Goal: Complete application form

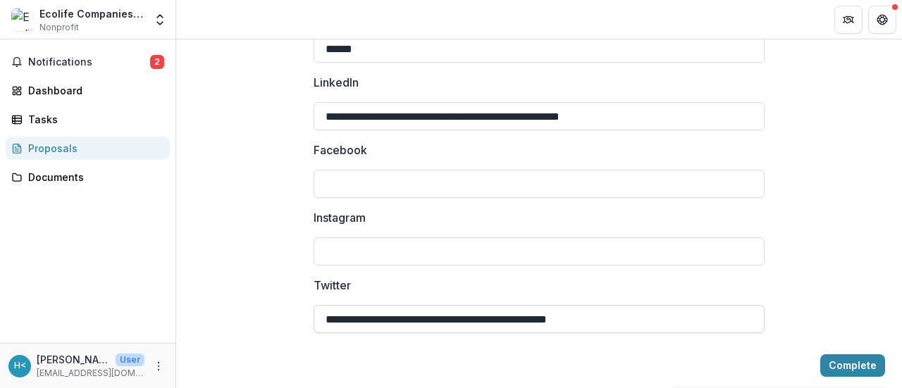
scroll to position [1991, 0]
type input "**********"
drag, startPoint x: 653, startPoint y: 137, endPoint x: 314, endPoint y: 140, distance: 339.1
click at [314, 131] on input "**********" at bounding box center [539, 117] width 451 height 28
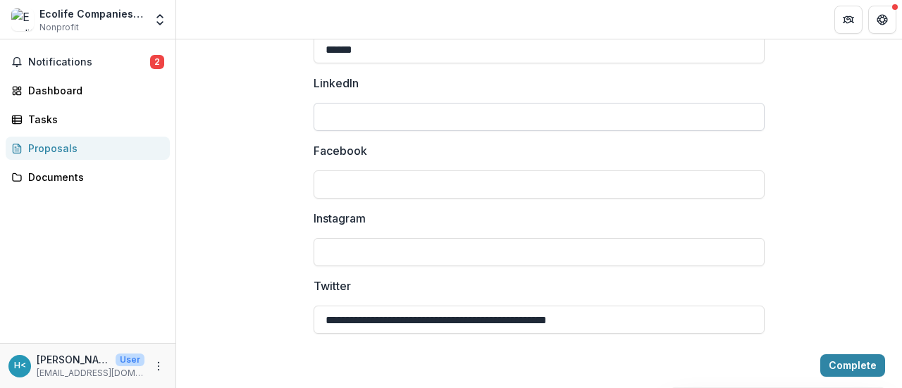
paste input "**********"
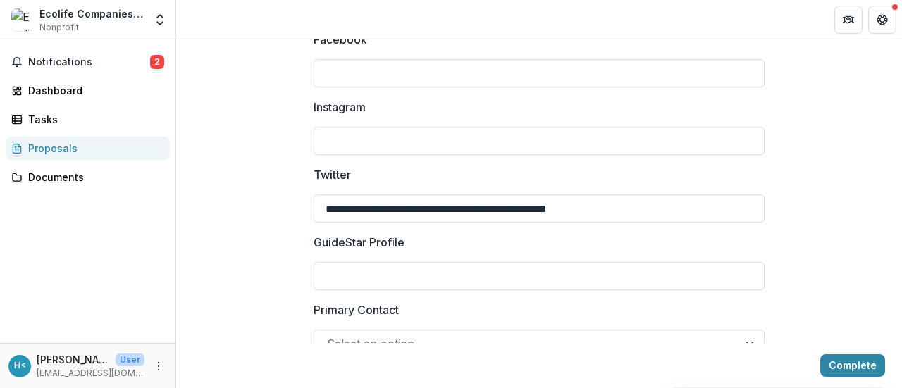
scroll to position [2103, 0]
type input "**********"
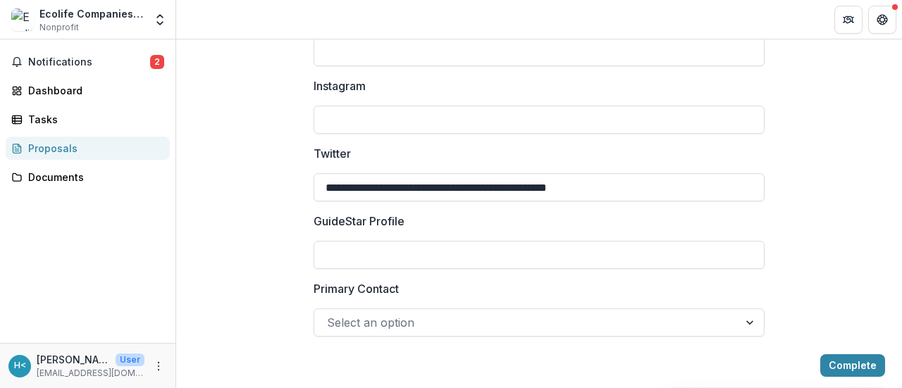
scroll to position [2126, 0]
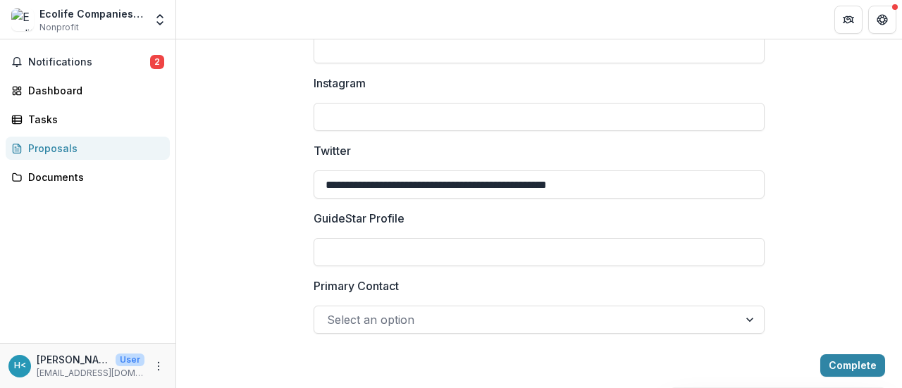
drag, startPoint x: 632, startPoint y: 211, endPoint x: 281, endPoint y: 218, distance: 350.4
paste input "text"
drag, startPoint x: 447, startPoint y: 205, endPoint x: 244, endPoint y: 227, distance: 204.2
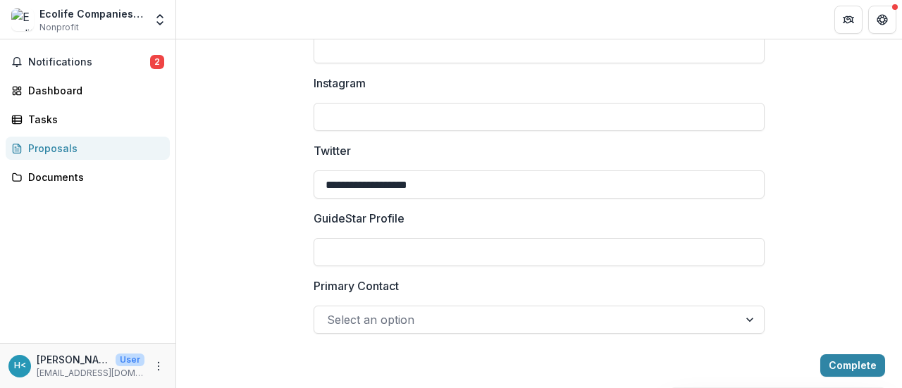
paste input "text"
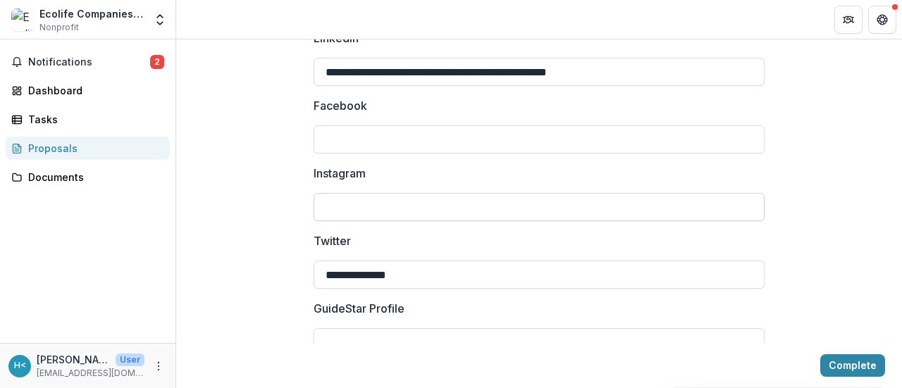
scroll to position [2036, 0]
drag, startPoint x: 414, startPoint y: 298, endPoint x: 252, endPoint y: 306, distance: 161.6
paste input "**********"
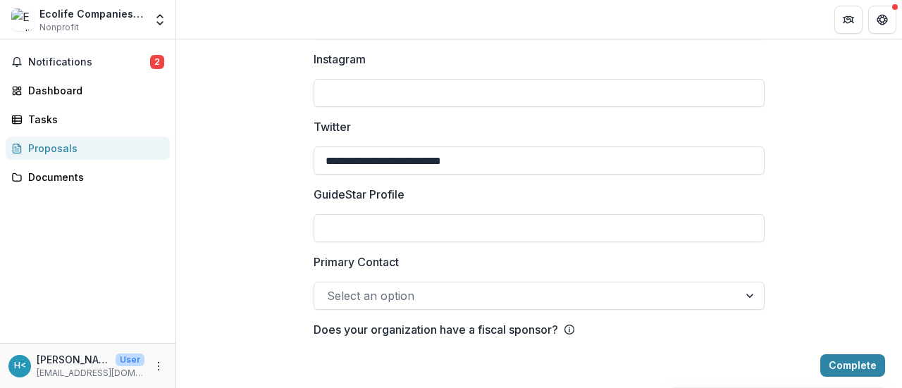
scroll to position [2230, 0]
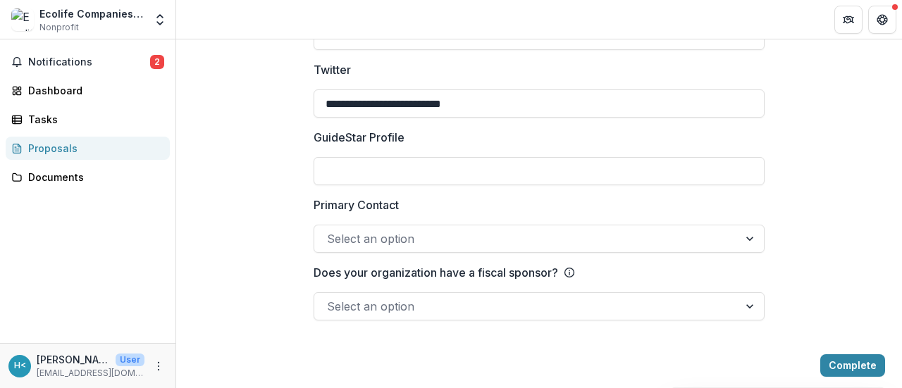
type input "**********"
click at [749, 235] on div at bounding box center [751, 239] width 25 height 27
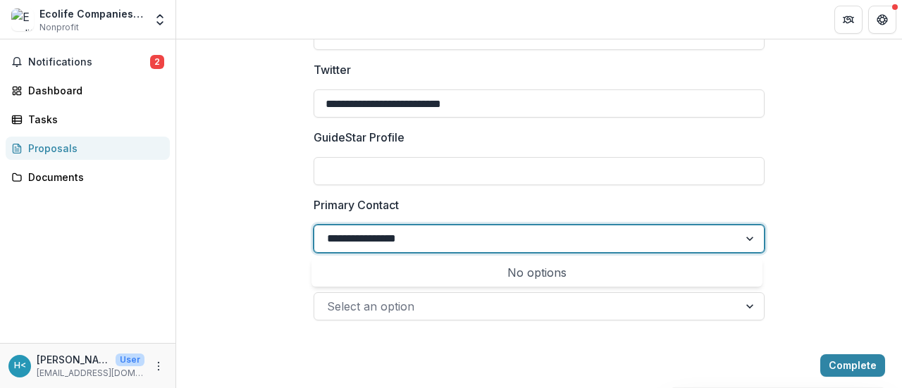
type input "**********"
click at [749, 308] on div at bounding box center [751, 306] width 25 height 27
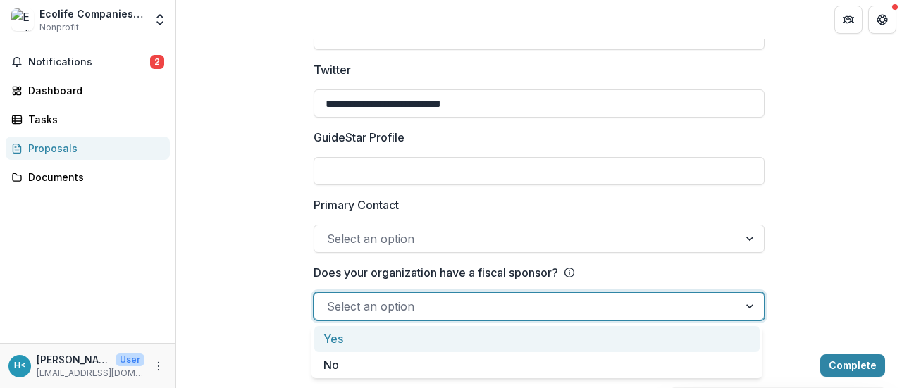
click at [333, 343] on div "Yes" at bounding box center [536, 339] width 445 height 26
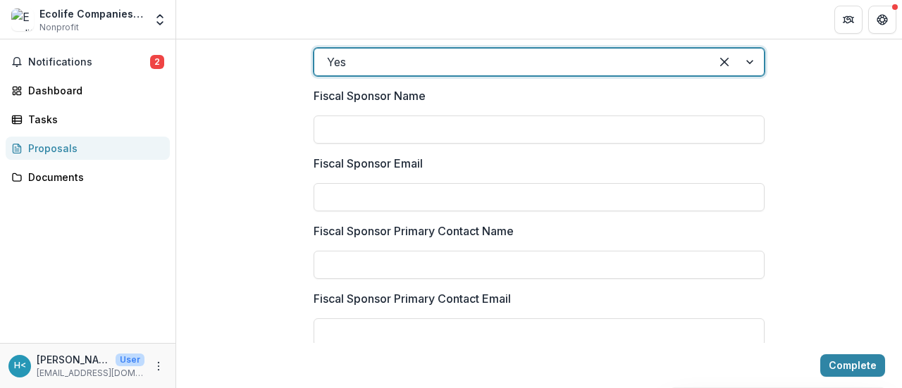
scroll to position [2440, 0]
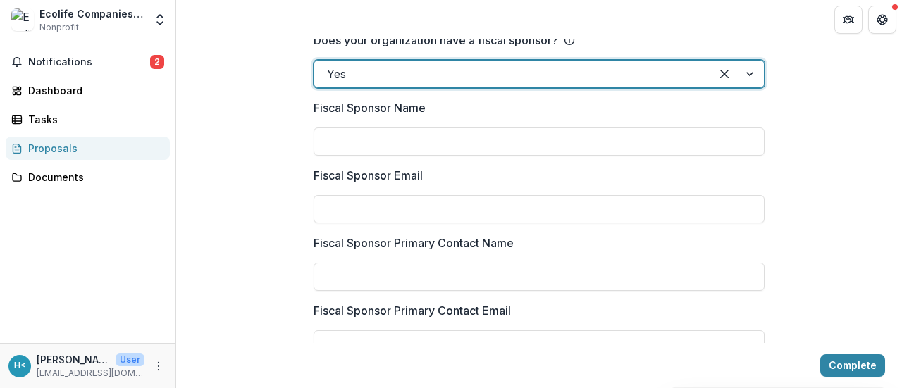
click at [745, 87] on div at bounding box center [738, 74] width 54 height 27
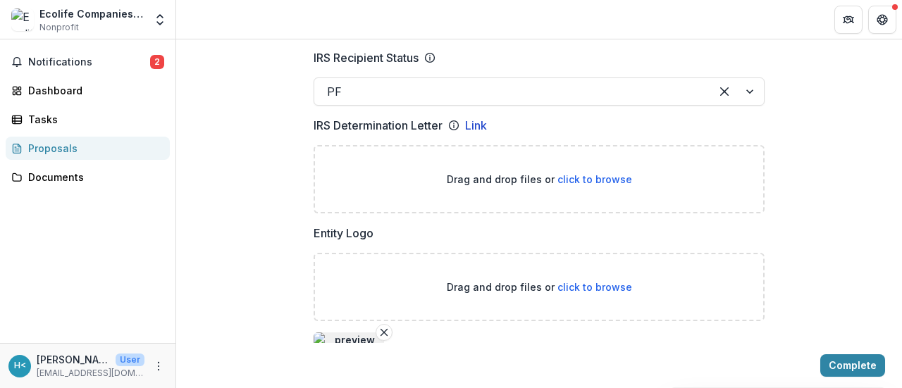
scroll to position [737, 0]
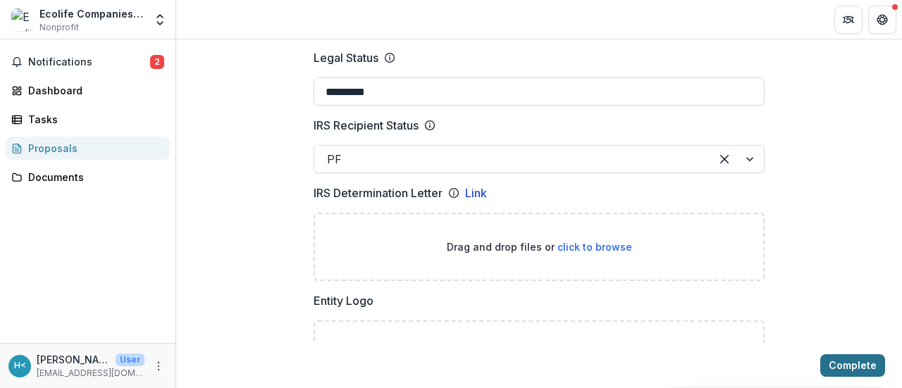
click at [846, 362] on button "Complete" at bounding box center [852, 366] width 65 height 23
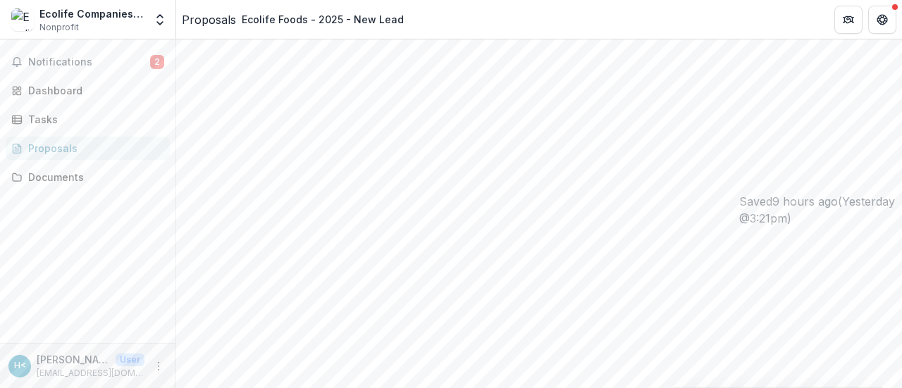
scroll to position [142, 0]
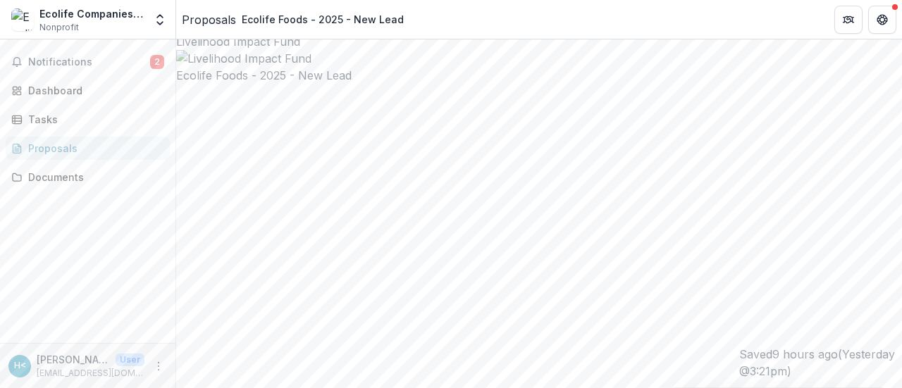
scroll to position [6, 0]
click at [82, 23] on div "Ecolife Companies Ltd Nonprofit" at bounding box center [91, 19] width 105 height 27
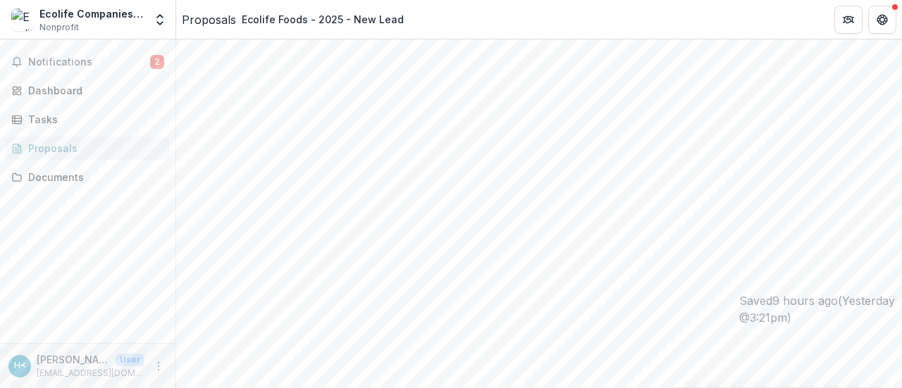
scroll to position [67, 0]
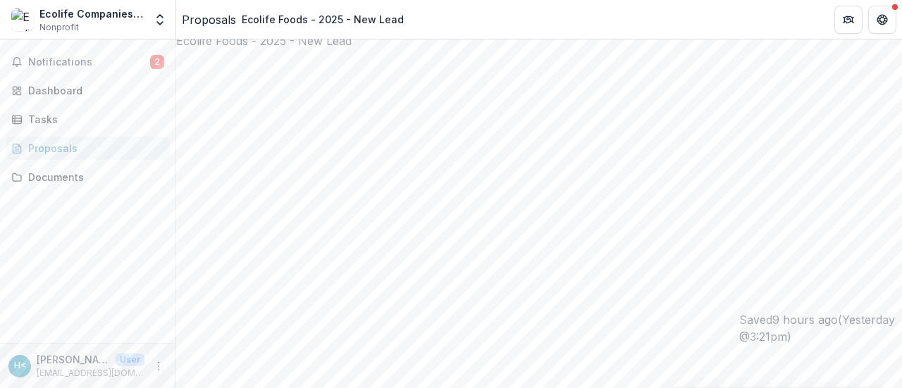
scroll to position [39, 0]
click at [149, 55] on button "Notifications 2" at bounding box center [88, 62] width 164 height 23
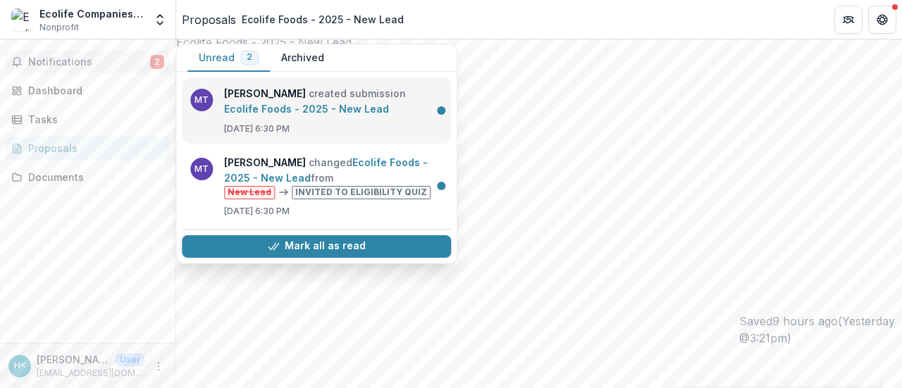
scroll to position [0, 0]
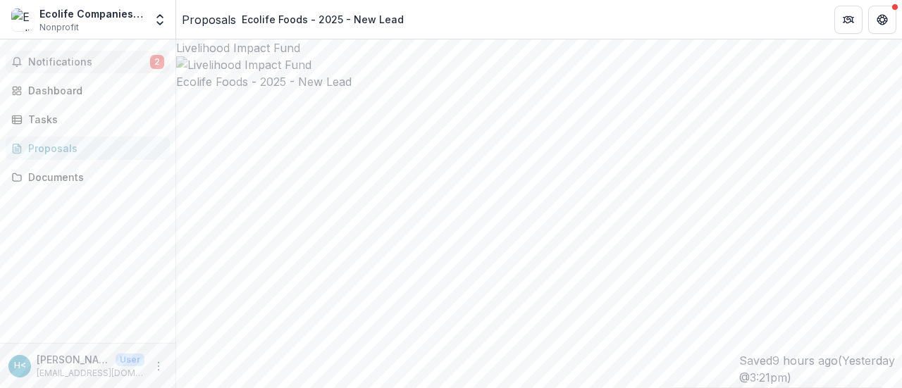
click at [161, 59] on span "2" at bounding box center [157, 62] width 14 height 14
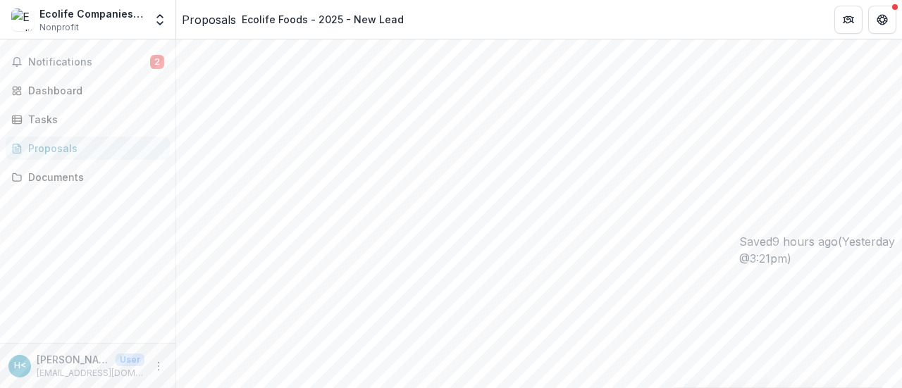
scroll to position [126, 0]
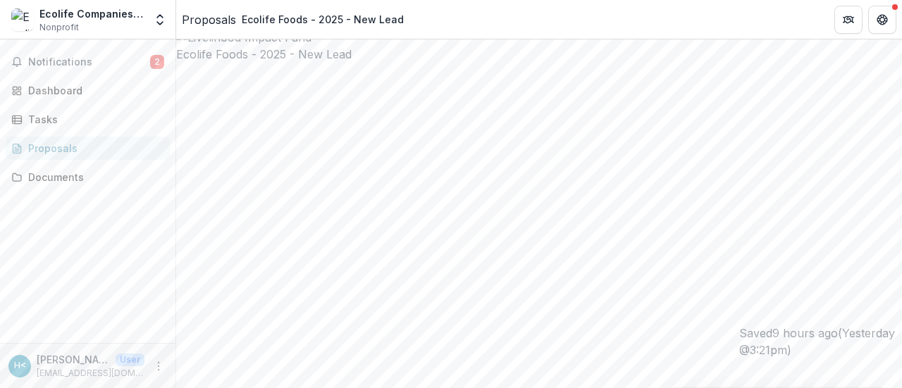
scroll to position [27, 0]
click at [79, 63] on span "Notifications" at bounding box center [89, 62] width 122 height 12
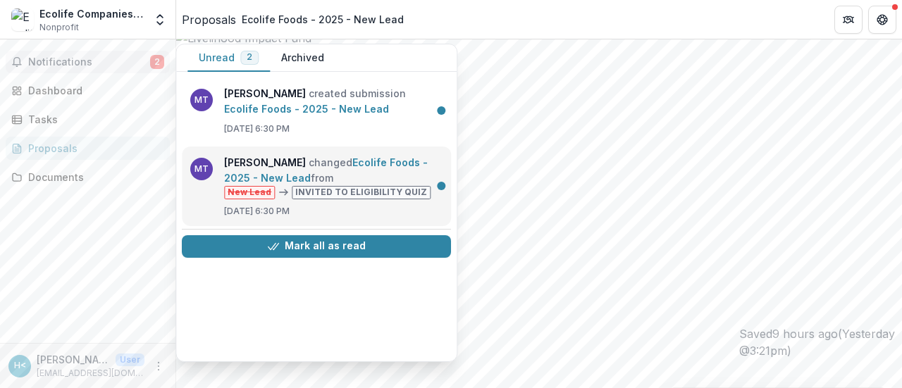
click at [405, 164] on link "Ecolife Foods - 2025 - New Lead" at bounding box center [326, 169] width 204 height 27
